Goal: Find specific fact: Find specific fact

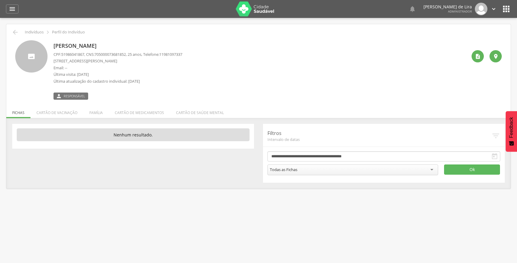
click at [12, 14] on div " Dashboard Supervisão Produtividade Mapa da cidade Mapa de cobertura Ranking A…" at bounding box center [258, 9] width 505 height 18
click at [15, 9] on icon "" at bounding box center [12, 8] width 7 height 7
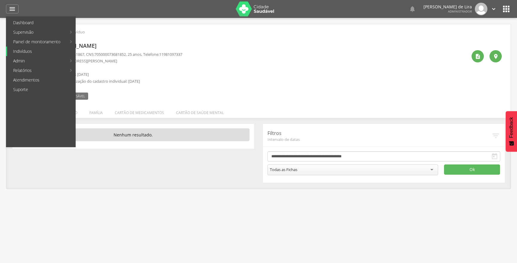
click at [31, 54] on link "Indivíduos" at bounding box center [41, 52] width 68 height 10
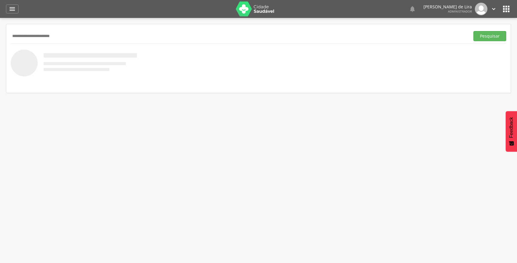
type input "**********"
click at [474, 31] on button "Pesquisar" at bounding box center [490, 36] width 33 height 10
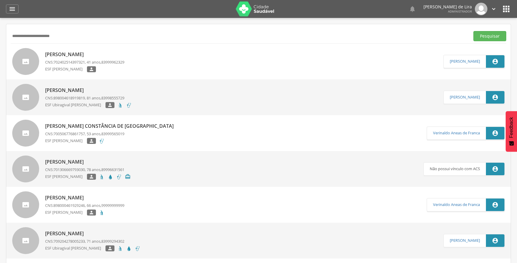
click at [63, 57] on p "[PERSON_NAME]" at bounding box center [84, 54] width 79 height 7
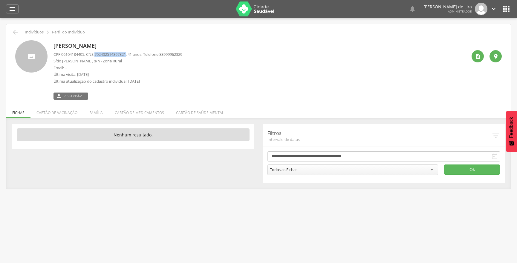
drag, startPoint x: 99, startPoint y: 55, endPoint x: 131, endPoint y: 56, distance: 32.6
click at [131, 56] on p "CPF: 06104184405 , CNS: [PHONE_NUMBER] , 41 anos, Telefone: [PHONE_NUMBER]" at bounding box center [118, 55] width 129 height 6
copy span "702402514397321"
click at [13, 13] on div "" at bounding box center [12, 8] width 13 height 9
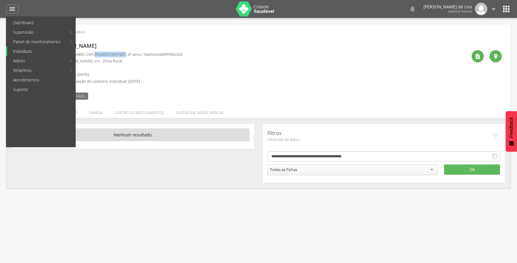
click at [41, 51] on link "Indivíduos" at bounding box center [41, 52] width 68 height 10
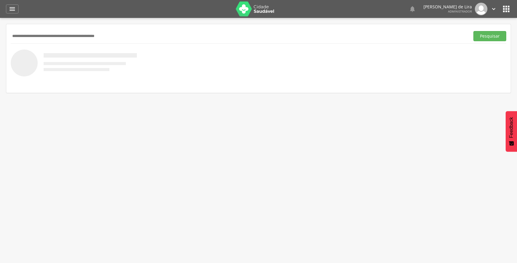
click at [40, 38] on input "text" at bounding box center [239, 36] width 457 height 10
type input "**********"
click at [474, 31] on button "Pesquisar" at bounding box center [490, 36] width 33 height 10
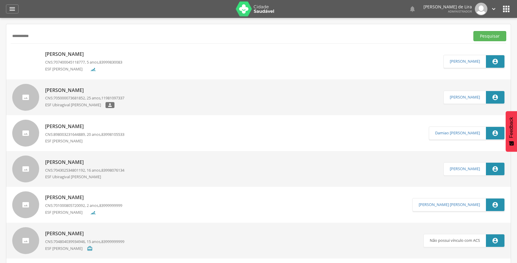
drag, startPoint x: 86, startPoint y: 108, endPoint x: 42, endPoint y: 102, distance: 44.9
click at [86, 108] on p "ESF Ubiragival [PERSON_NAME]" at bounding box center [75, 105] width 60 height 6
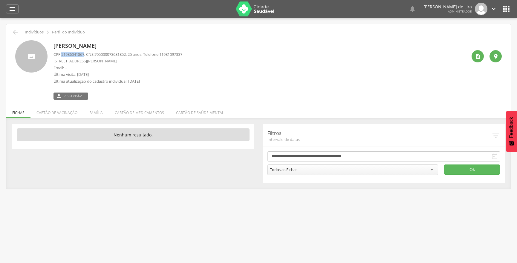
drag, startPoint x: 63, startPoint y: 54, endPoint x: 81, endPoint y: 54, distance: 18.5
click at [84, 54] on span "51986041867" at bounding box center [72, 54] width 23 height 5
copy span "51986041867"
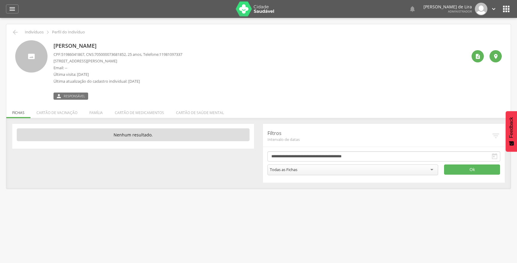
click at [82, 33] on p "Perfil do Indivíduo" at bounding box center [68, 32] width 33 height 5
click at [15, 4] on div "" at bounding box center [12, 8] width 13 height 9
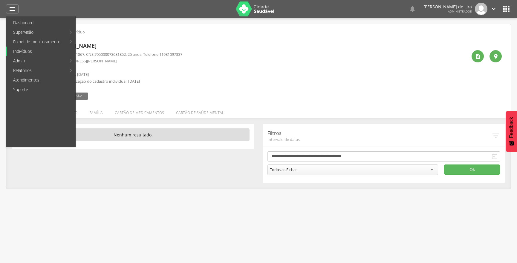
click at [33, 49] on link "Indivíduos" at bounding box center [41, 52] width 68 height 10
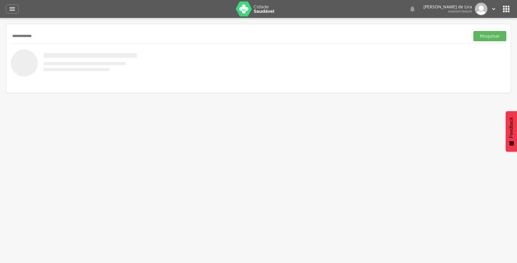
type input "**********"
click at [474, 31] on button "Pesquisar" at bounding box center [490, 36] width 33 height 10
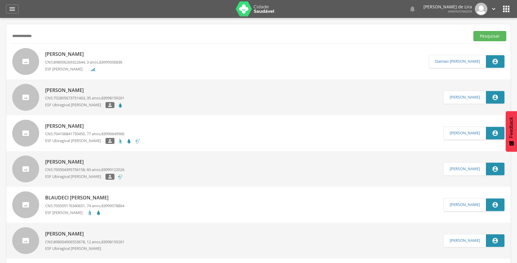
click at [56, 62] on span "898006269322644" at bounding box center [69, 62] width 31 height 5
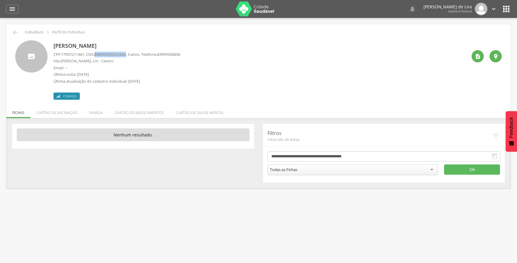
drag, startPoint x: 99, startPoint y: 54, endPoint x: 132, endPoint y: 55, distance: 32.9
click at [132, 55] on p "CPF: 17957211461 , CNS: [PHONE_NUMBER] , 3 anos, Telefone: [PHONE_NUMBER]" at bounding box center [117, 55] width 127 height 6
copy span "898006269322644"
click at [90, 65] on p "Email: --" at bounding box center [117, 68] width 127 height 6
click at [63, 54] on span "17957211461" at bounding box center [72, 54] width 23 height 5
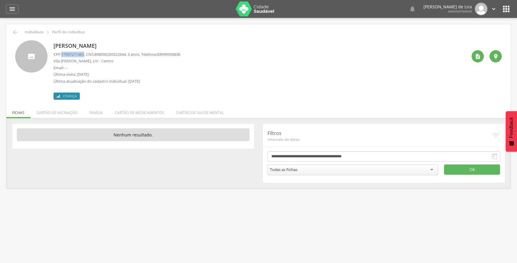
drag, startPoint x: 63, startPoint y: 54, endPoint x: 86, endPoint y: 54, distance: 23.6
click at [84, 54] on span "17957211461" at bounding box center [72, 54] width 23 height 5
copy span "17957211461"
click at [4, 7] on header " Dashboard Supervisão Produtividade Mapa da cidade Mapa de cobertura Ranking A…" at bounding box center [258, 9] width 517 height 18
click at [15, 8] on icon "" at bounding box center [12, 8] width 7 height 7
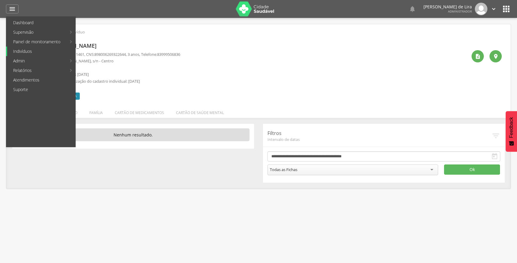
click at [26, 55] on link "Indivíduos" at bounding box center [41, 52] width 68 height 10
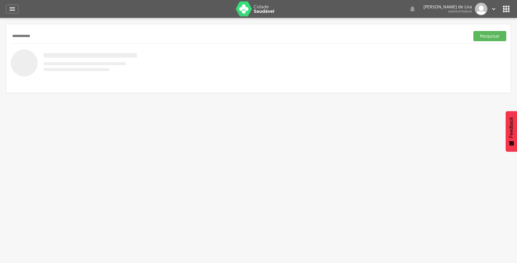
type input "**********"
click at [474, 31] on button "Pesquisar" at bounding box center [490, 36] width 33 height 10
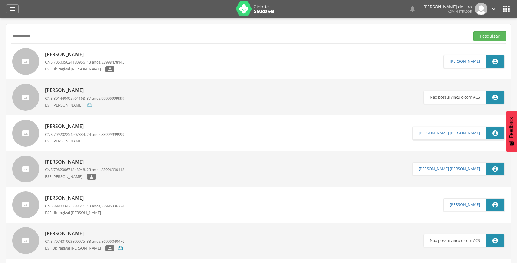
click at [74, 56] on p "[PERSON_NAME]" at bounding box center [84, 54] width 79 height 7
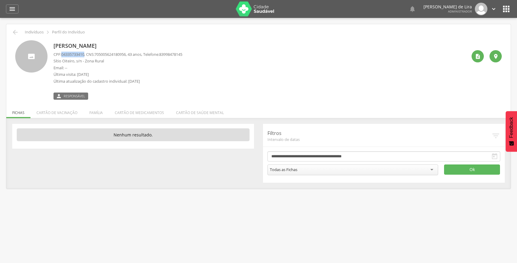
drag, startPoint x: 61, startPoint y: 54, endPoint x: 86, endPoint y: 54, distance: 25.1
click at [86, 54] on p "CPF: 04335733410 , CNS: [PHONE_NUMBER] , 43 anos, Telefone: [PHONE_NUMBER]" at bounding box center [118, 55] width 129 height 6
copy p "04335733410"
click at [9, 10] on icon "" at bounding box center [12, 8] width 7 height 7
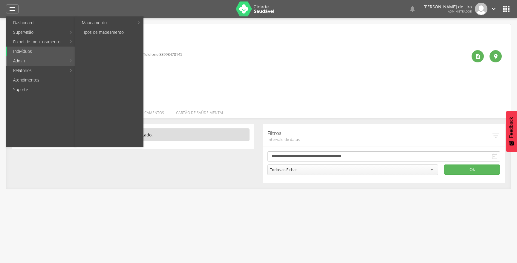
drag, startPoint x: 29, startPoint y: 57, endPoint x: 31, endPoint y: 54, distance: 4.1
click at [29, 57] on link "Admin" at bounding box center [36, 61] width 59 height 10
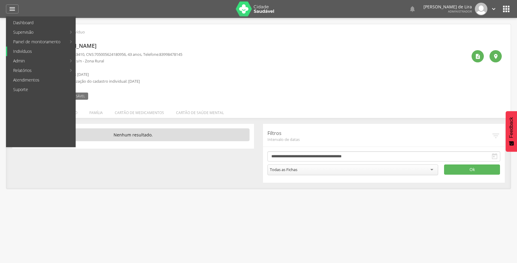
drag, startPoint x: 31, startPoint y: 53, endPoint x: 37, endPoint y: 50, distance: 6.7
click at [31, 52] on link "Indivíduos" at bounding box center [41, 52] width 68 height 10
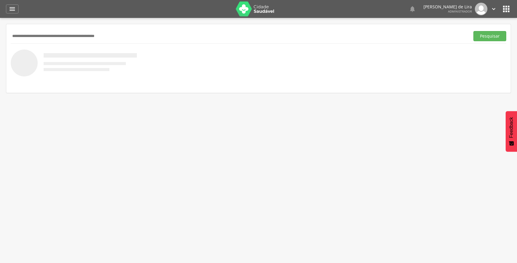
paste input "**********"
click at [481, 36] on button "Pesquisar" at bounding box center [490, 36] width 33 height 10
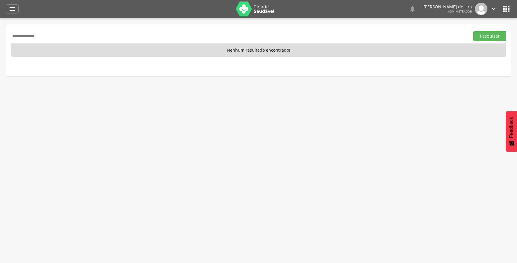
drag, startPoint x: 48, startPoint y: 33, endPoint x: 0, endPoint y: 24, distance: 48.3
click at [0, 32] on div " Supervisão  Distritos  Ubs adicionar ubs  Coordenador: - Ouro Velho / [GEO…" at bounding box center [258, 149] width 517 height 263
click at [474, 31] on button "Pesquisar" at bounding box center [490, 36] width 33 height 10
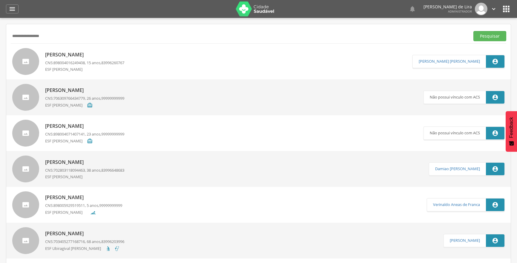
type input "**********"
click at [474, 31] on button "Pesquisar" at bounding box center [490, 36] width 33 height 10
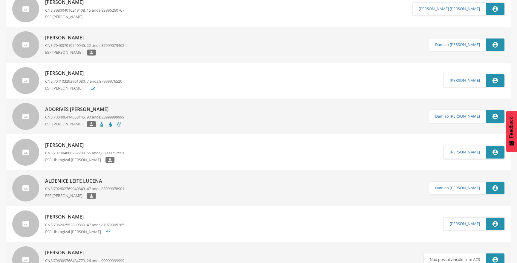
scroll to position [54, 0]
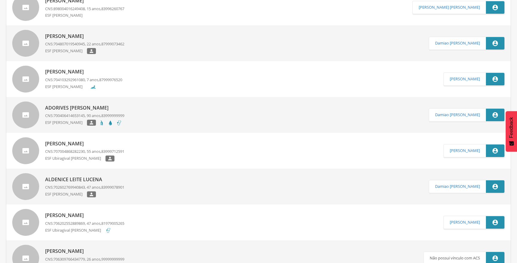
click at [64, 73] on p "[PERSON_NAME]" at bounding box center [83, 71] width 77 height 7
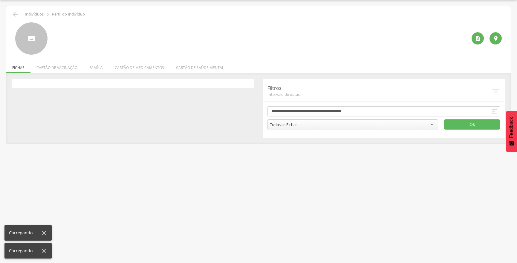
scroll to position [18, 0]
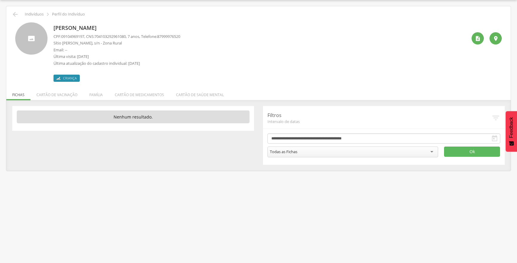
click at [222, 62] on div "[PERSON_NAME] CPF: 09104969197 , CNS: [PHONE_NUMBER] , 7 anos, Telefone: 879999…" at bounding box center [261, 52] width 414 height 60
drag, startPoint x: 63, startPoint y: 38, endPoint x: 84, endPoint y: 36, distance: 21.3
click at [87, 36] on p "CPF: 09104969197 , CNS: [PHONE_NUMBER] , 7 anos, Telefone: [PHONE_NUMBER]" at bounding box center [117, 37] width 127 height 6
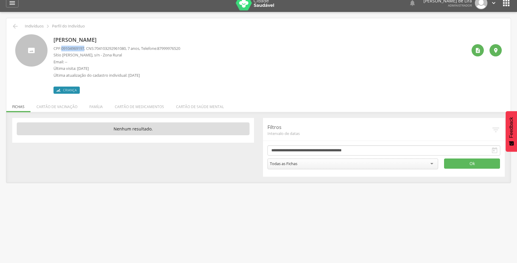
scroll to position [0, 0]
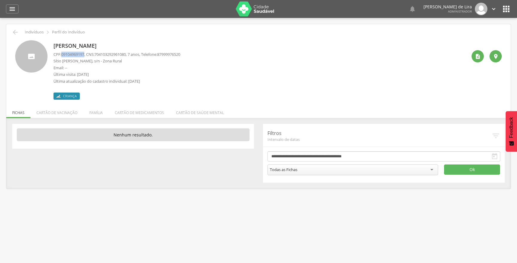
drag, startPoint x: 83, startPoint y: 36, endPoint x: 73, endPoint y: 53, distance: 19.2
copy span "09104969197"
click at [7, 4] on div " Dashboard Supervisão Produtividade Mapa da cidade Mapa de cobertura Ranking A…" at bounding box center [258, 9] width 505 height 18
click at [13, 8] on icon "" at bounding box center [12, 8] width 7 height 7
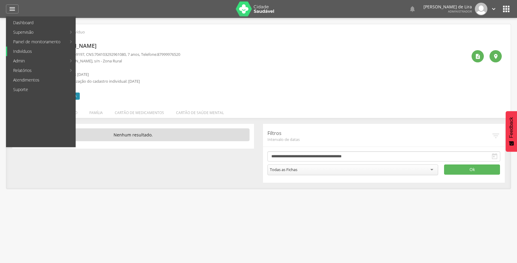
click at [29, 53] on link "Indivíduos" at bounding box center [41, 52] width 68 height 10
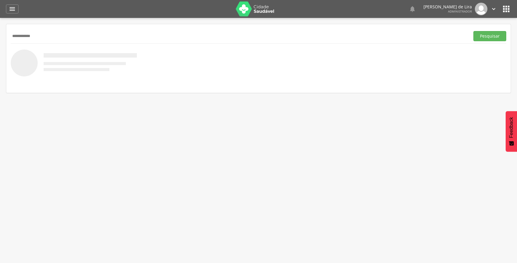
type input "**********"
click at [474, 31] on button "Pesquisar" at bounding box center [490, 36] width 33 height 10
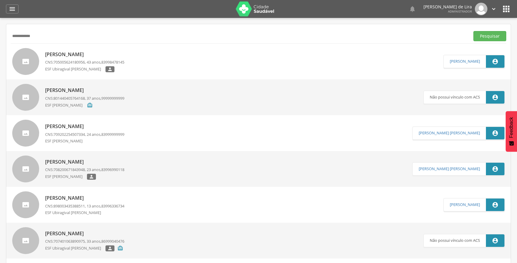
click at [63, 63] on span "705005624180956" at bounding box center [69, 62] width 31 height 5
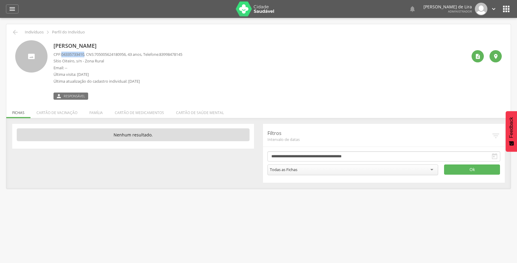
drag, startPoint x: 62, startPoint y: 54, endPoint x: 86, endPoint y: 54, distance: 24.5
click at [86, 54] on p "CPF: 04335733410 , CNS: [PHONE_NUMBER] , 43 anos, Telefone: [PHONE_NUMBER]" at bounding box center [118, 55] width 129 height 6
copy span "04335733410"
